Goal: Transaction & Acquisition: Purchase product/service

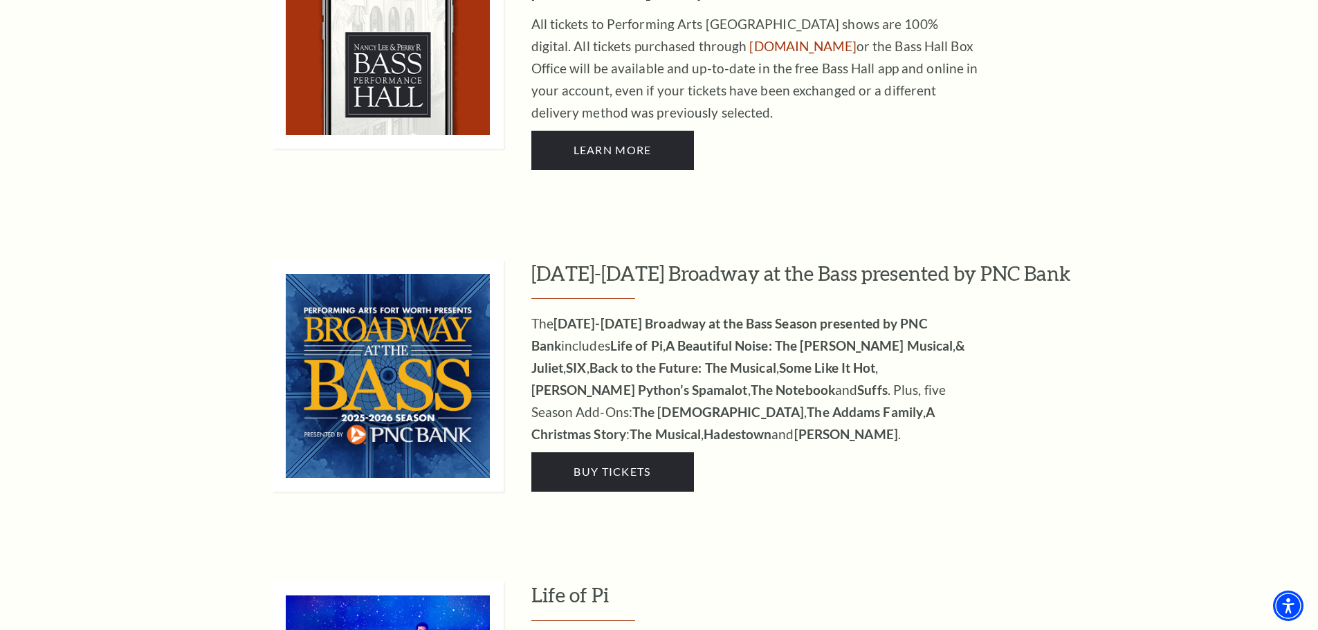
scroll to position [1176, 0]
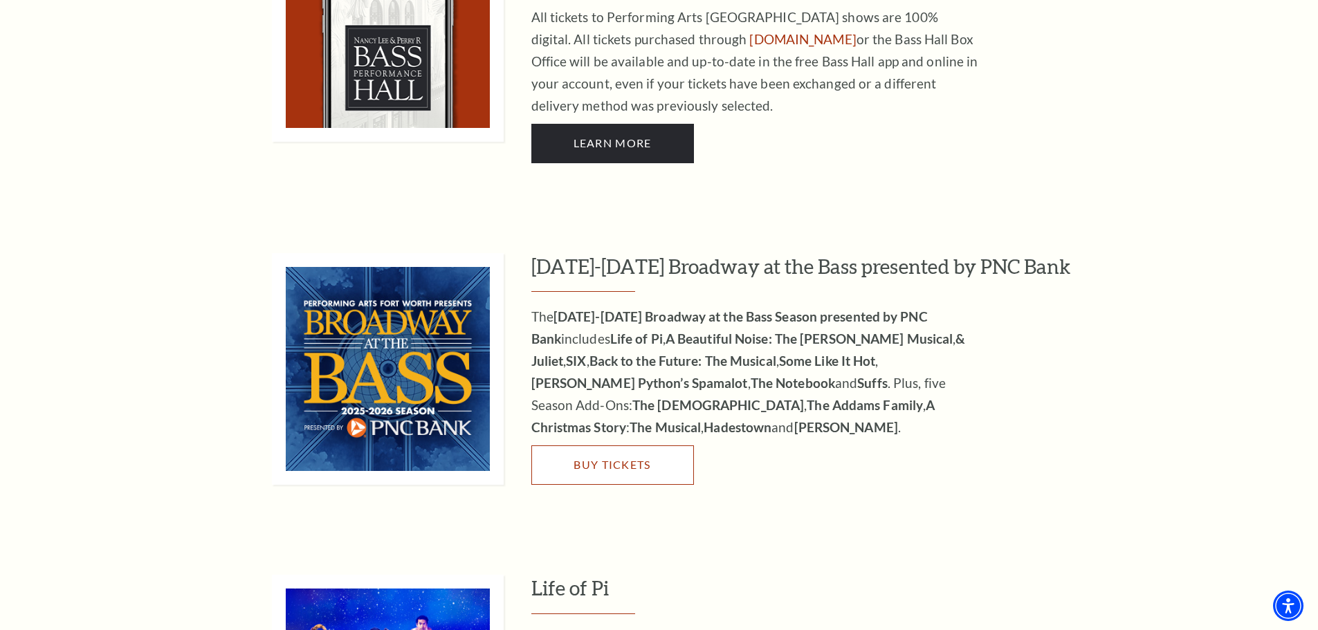
click at [651, 459] on link "Buy Tickets" at bounding box center [612, 464] width 163 height 39
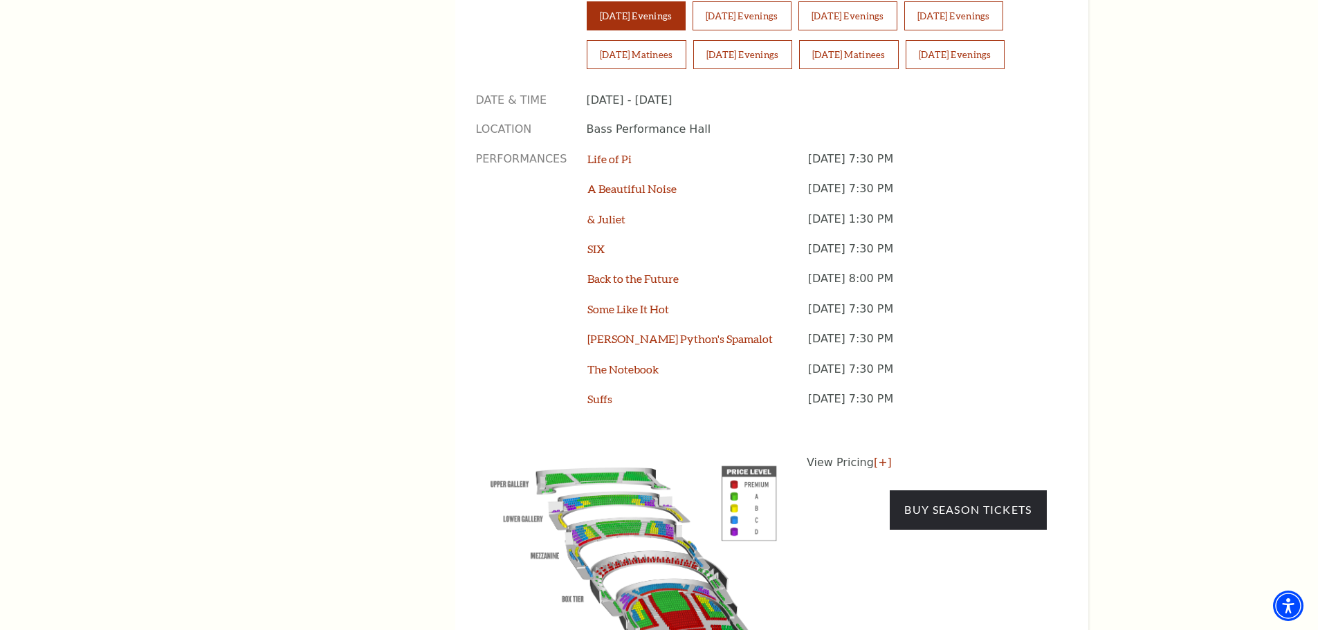
scroll to position [1176, 0]
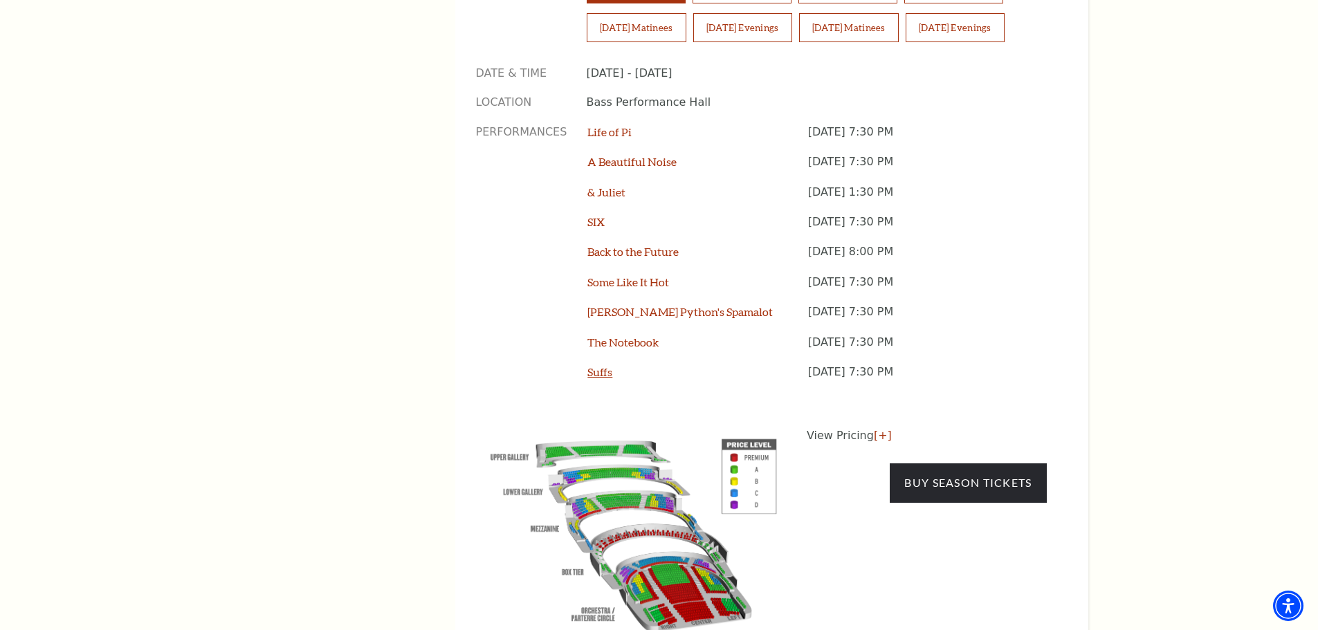
click at [601, 365] on link "Suffs" at bounding box center [599, 371] width 25 height 13
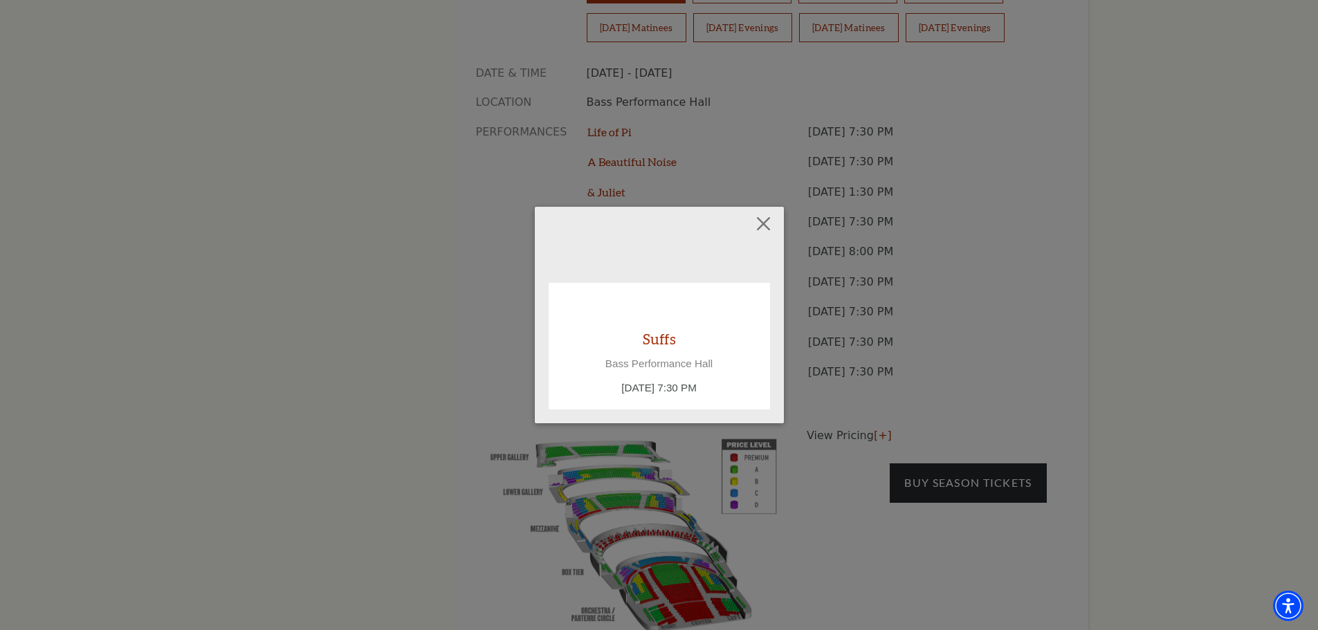
click at [646, 357] on div "Suffs Bass Performance Hall [DATE] 7:30 PM" at bounding box center [659, 362] width 194 height 66
click at [1152, 347] on div "Empty heading [GEOGRAPHIC_DATA] [DATE] 7:30 PM" at bounding box center [659, 315] width 1318 height 630
click at [761, 224] on button "Close" at bounding box center [763, 223] width 26 height 26
